Goal: Information Seeking & Learning: Check status

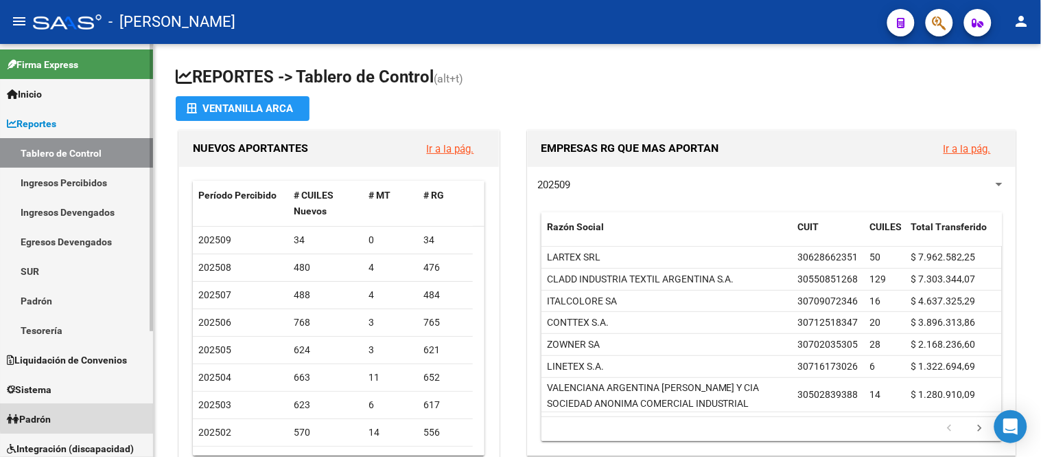
click at [86, 417] on link "Padrón" at bounding box center [76, 419] width 153 height 30
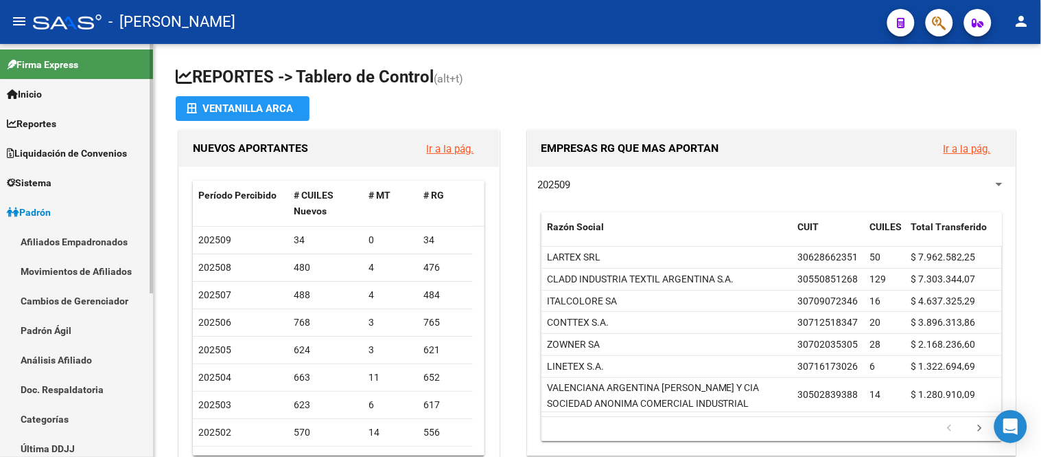
scroll to position [76, 0]
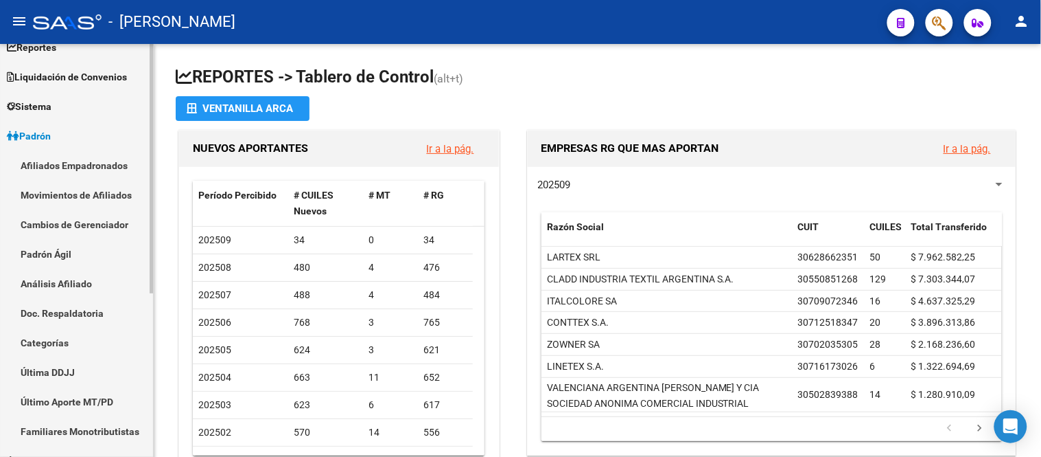
click at [86, 256] on link "Padrón Ágil" at bounding box center [76, 254] width 153 height 30
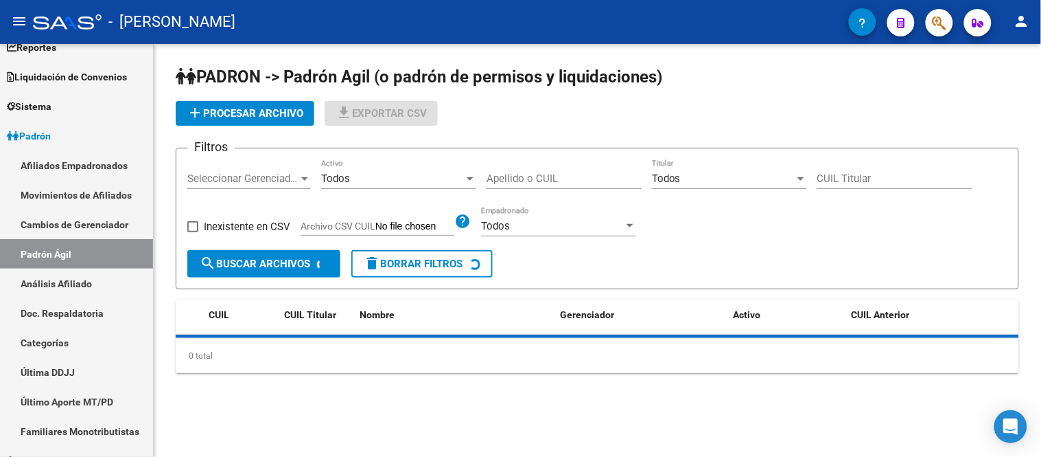
click at [520, 172] on div "Apellido o CUIL" at bounding box center [564, 174] width 155 height 30
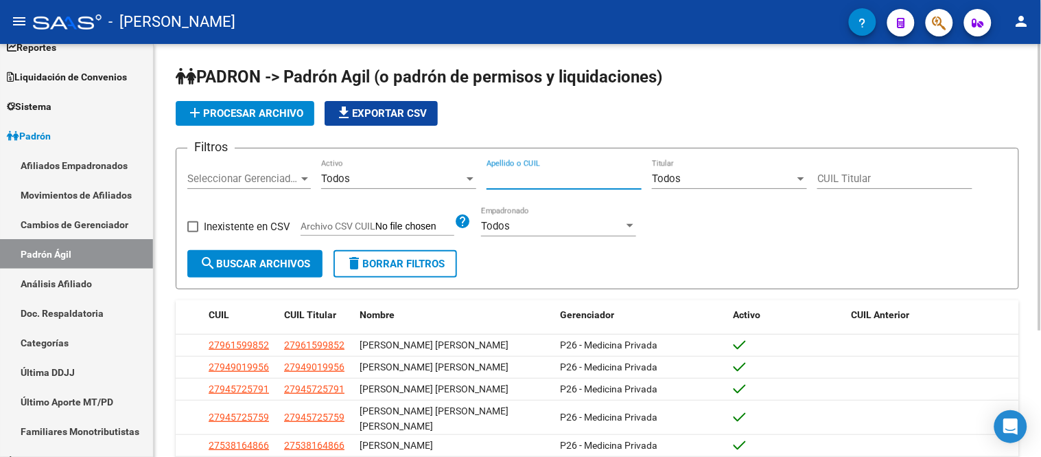
paste input "41539943"
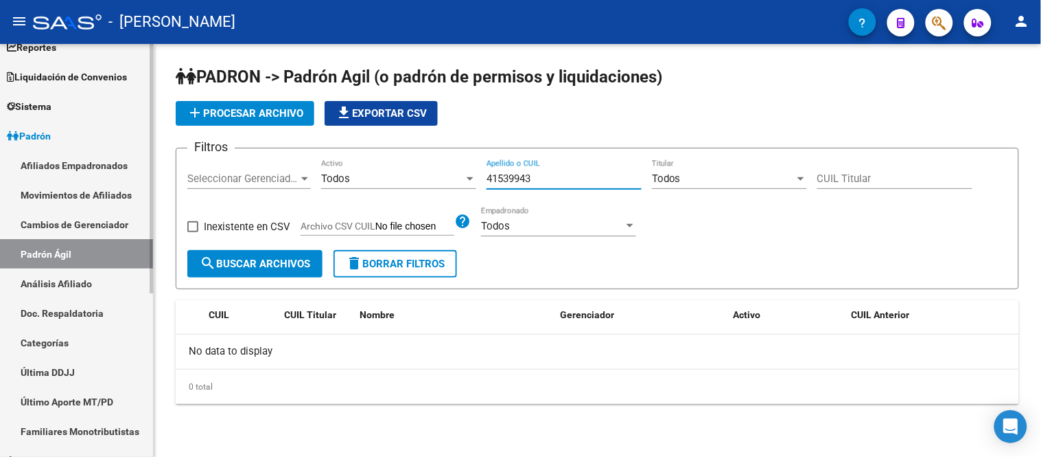
type input "41539943"
click at [91, 154] on link "Afiliados Empadronados" at bounding box center [76, 165] width 153 height 30
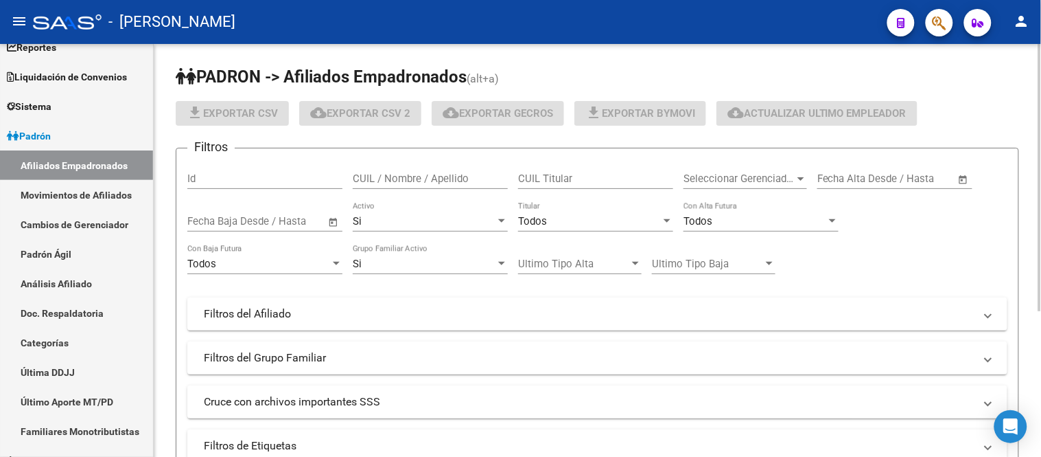
click at [567, 175] on input "CUIL Titular" at bounding box center [595, 178] width 155 height 12
click at [398, 183] on input "CUIL / Nombre / Apellido" at bounding box center [430, 178] width 155 height 12
paste input "41539943"
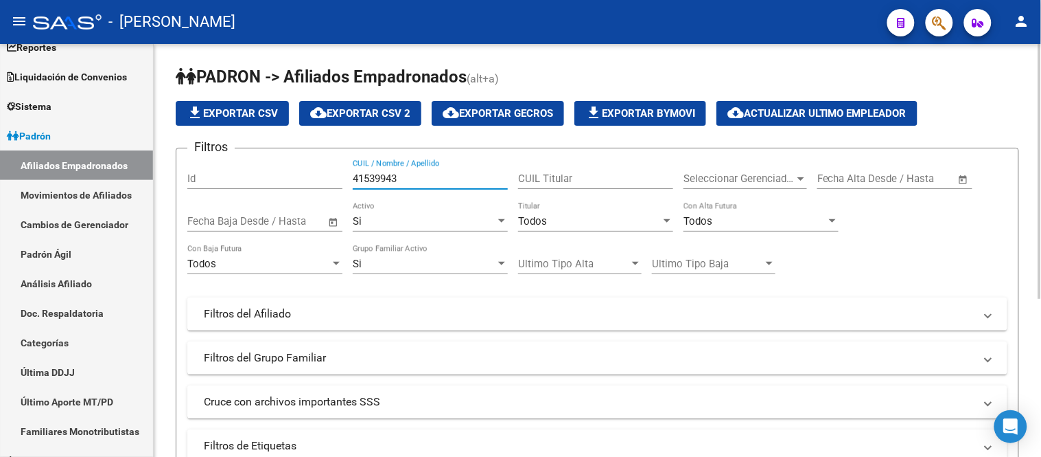
scroll to position [152, 0]
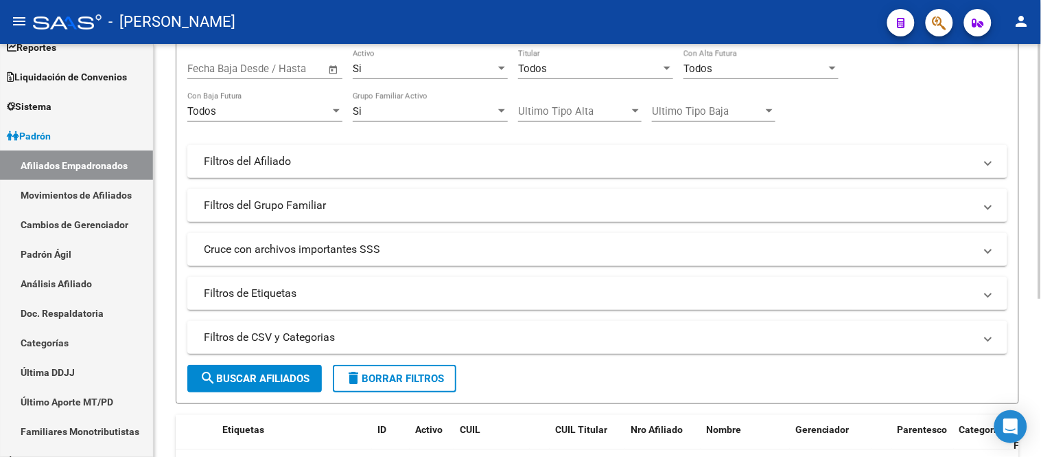
type input "41539943"
click at [303, 369] on button "search Buscar Afiliados" at bounding box center [254, 378] width 135 height 27
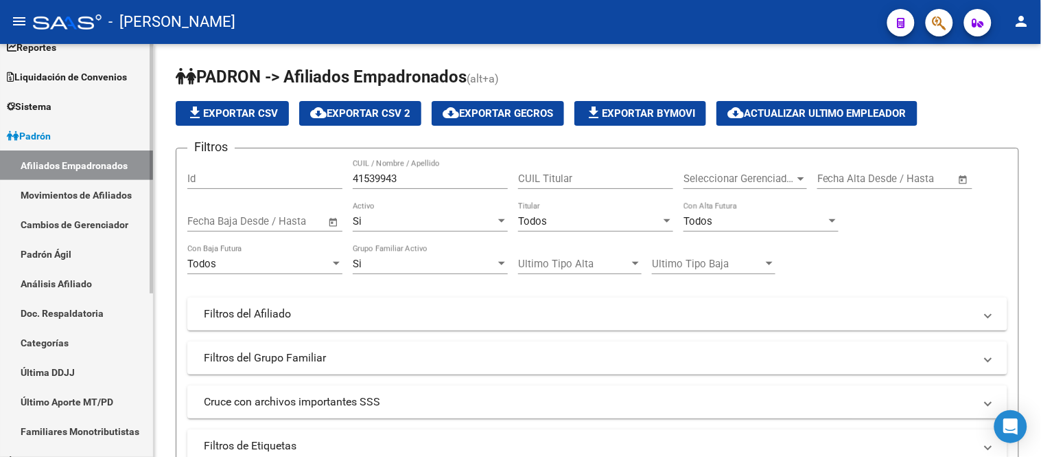
click at [57, 258] on link "Padrón Ágil" at bounding box center [76, 254] width 153 height 30
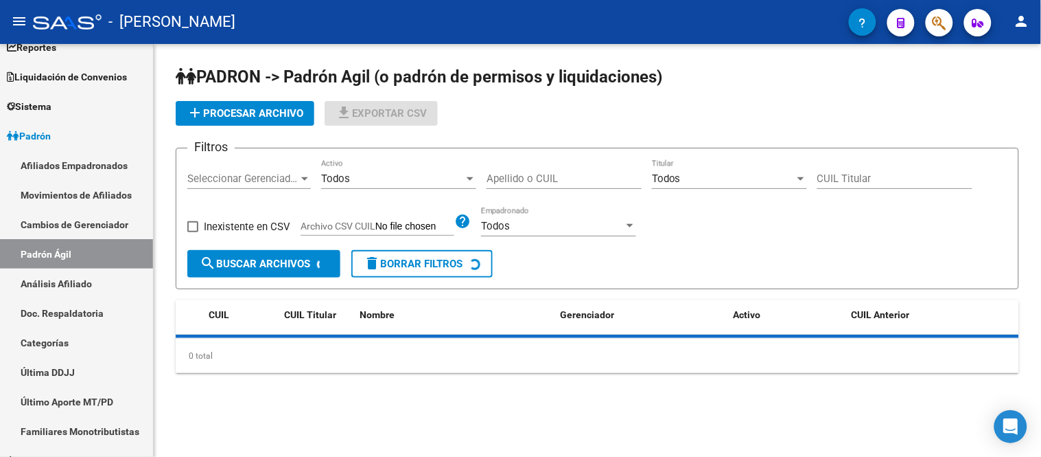
click at [559, 172] on input "Apellido o CUIL" at bounding box center [564, 178] width 155 height 12
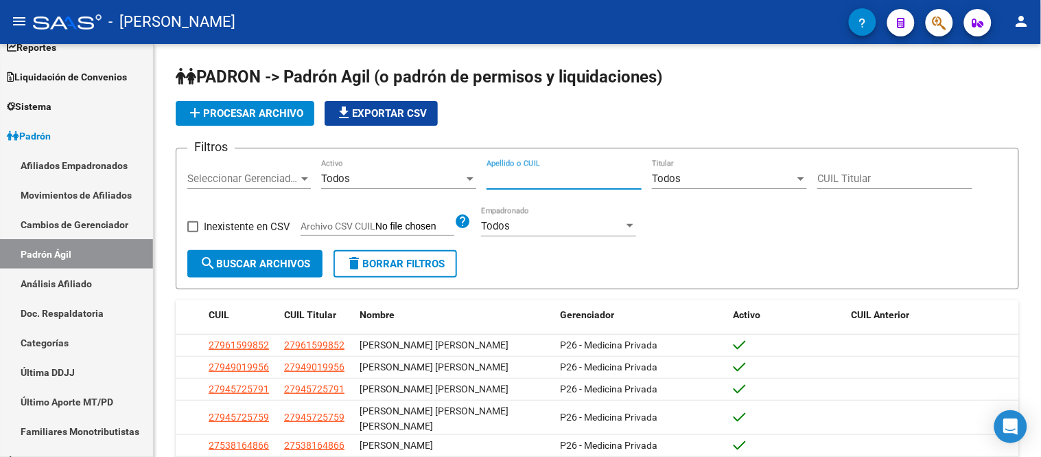
paste input "59698754"
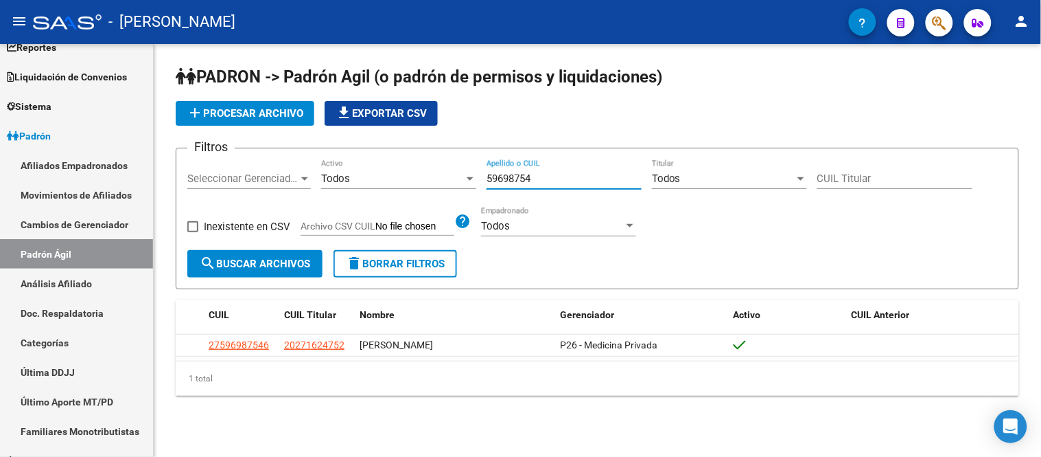
type input "59698754"
click at [303, 179] on div at bounding box center [304, 178] width 7 height 3
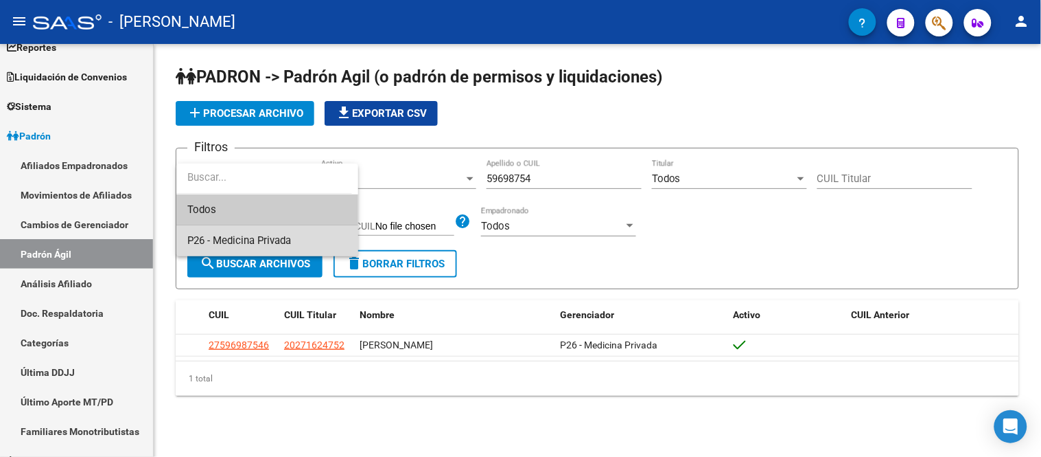
click at [284, 232] on span "P26 - Medicina Privada" at bounding box center [267, 240] width 160 height 31
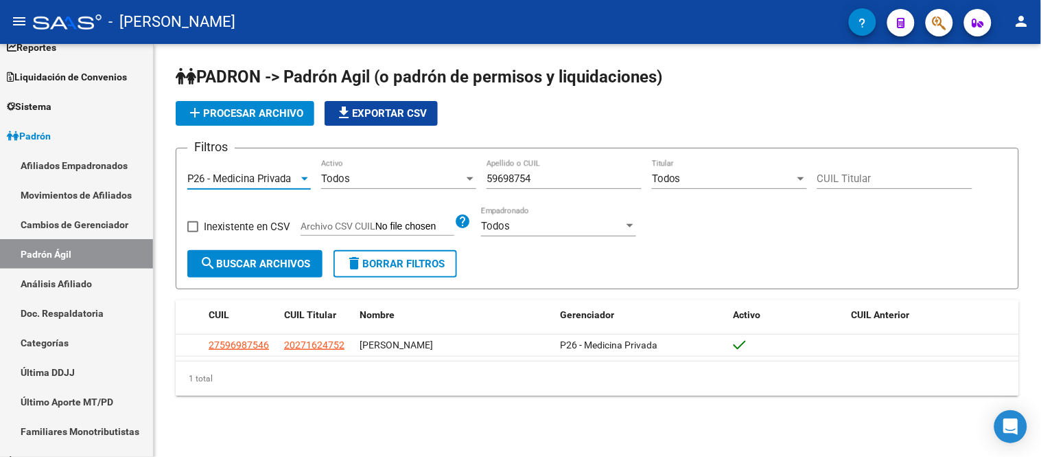
click at [595, 161] on div "59698754 Apellido o CUIL" at bounding box center [564, 174] width 155 height 30
click at [511, 183] on input "59698754" at bounding box center [564, 178] width 155 height 12
click at [670, 381] on div "1 total" at bounding box center [598, 378] width 844 height 34
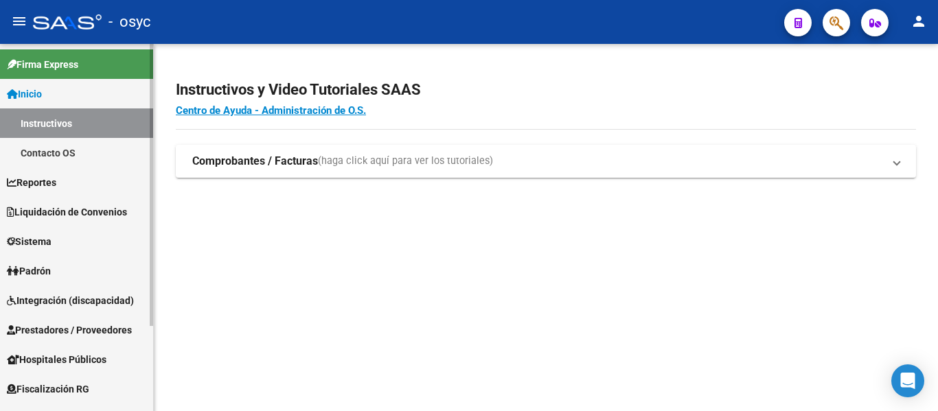
click at [73, 273] on link "Padrón" at bounding box center [76, 271] width 153 height 30
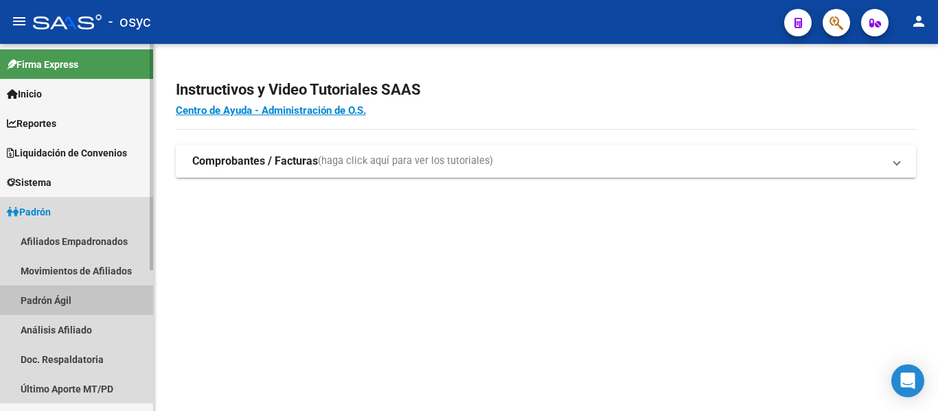
click at [104, 296] on link "Padrón Ágil" at bounding box center [76, 301] width 153 height 30
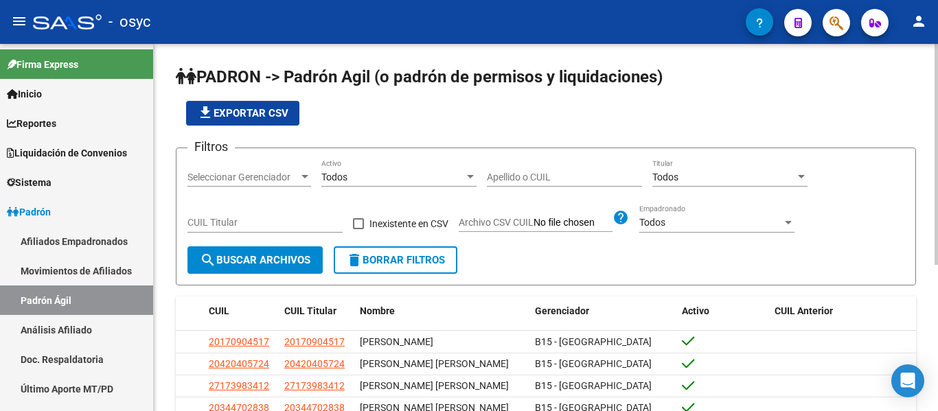
click at [540, 170] on div "Apellido o CUIL" at bounding box center [564, 172] width 155 height 27
paste input "41539943"
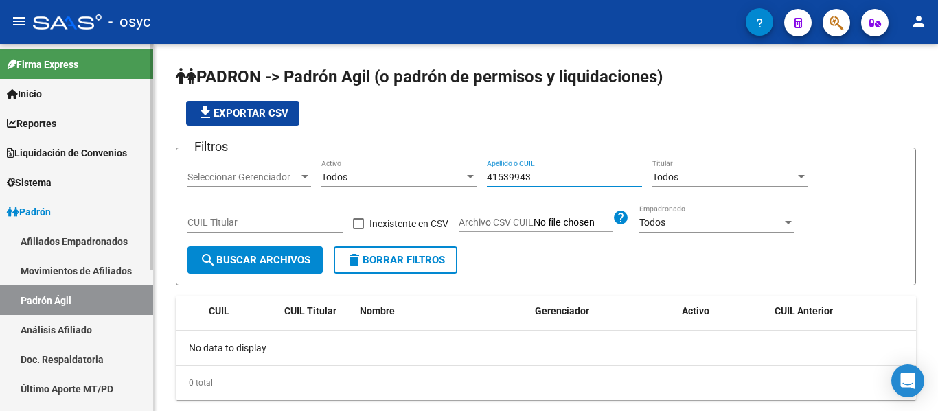
type input "41539943"
click at [65, 243] on link "Afiliados Empadronados" at bounding box center [76, 242] width 153 height 30
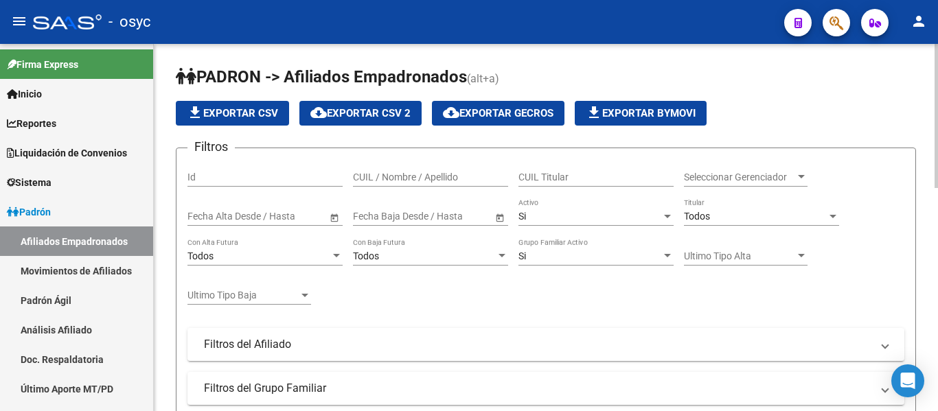
click at [471, 174] on input "CUIL / Nombre / Apellido" at bounding box center [430, 178] width 155 height 12
paste input "41539943"
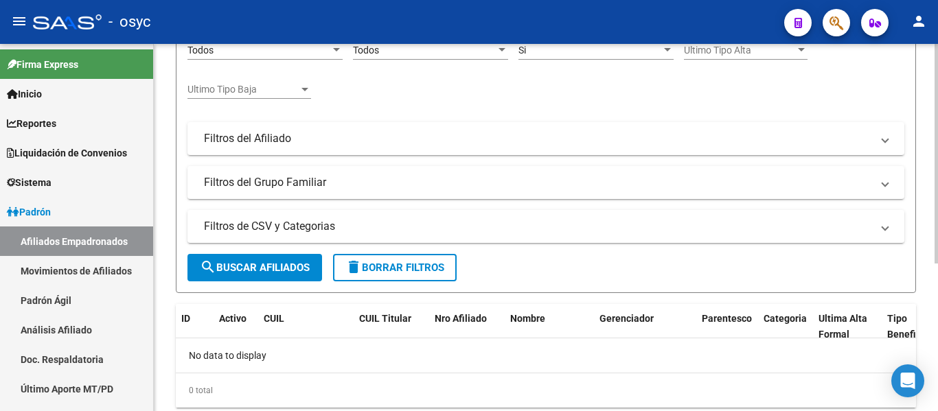
scroll to position [246, 0]
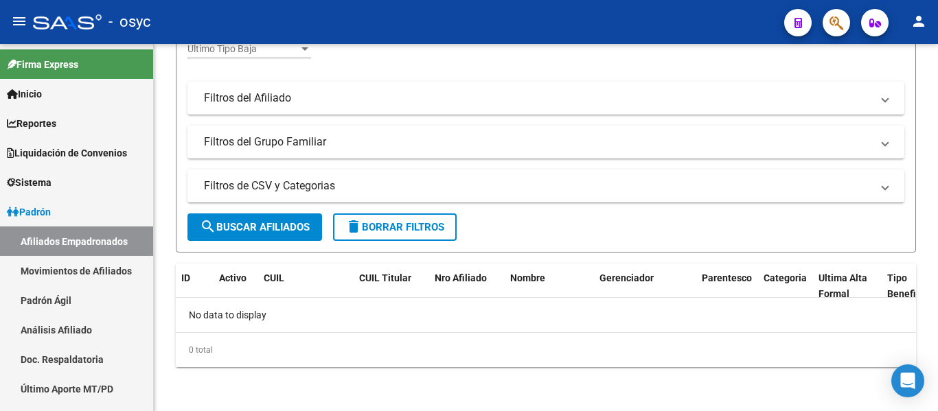
type input "41539943"
